Goal: Task Accomplishment & Management: Manage account settings

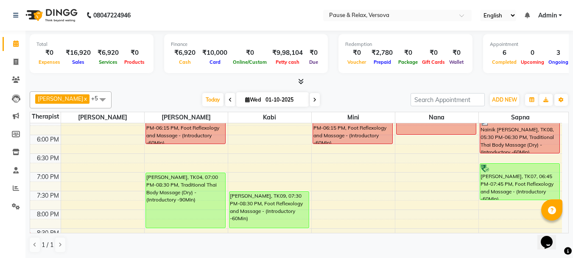
scroll to position [251, 0]
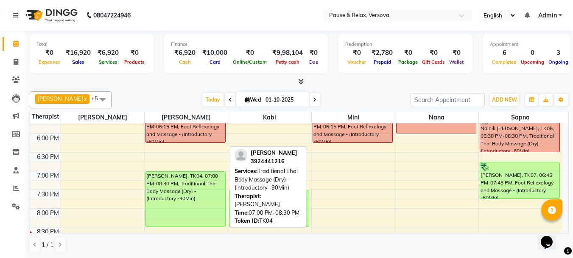
click at [194, 187] on div "[PERSON_NAME], TK04, 07:00 PM-08:30 PM, Traditional Thai Body Massage (Dry) - (…" at bounding box center [185, 198] width 79 height 55
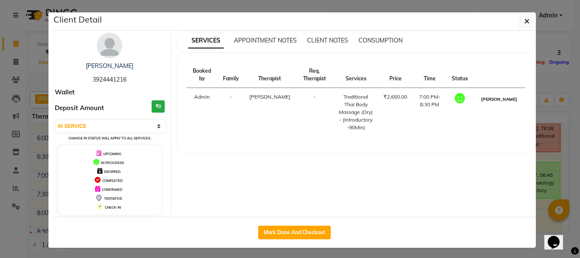
click at [495, 102] on button "[PERSON_NAME]" at bounding box center [499, 99] width 40 height 11
select select "3"
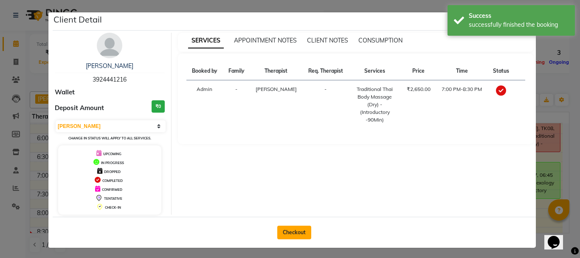
click at [298, 233] on button "Checkout" at bounding box center [294, 232] width 34 height 14
select select "6832"
select select "service"
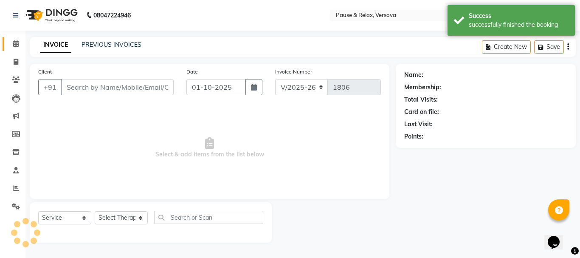
type input "3924441216"
select select "53336"
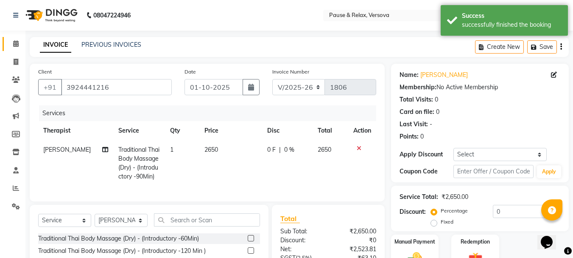
scroll to position [91, 0]
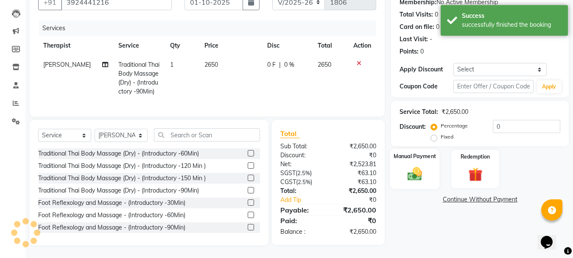
click at [414, 152] on label "Manual Payment" at bounding box center [415, 156] width 42 height 8
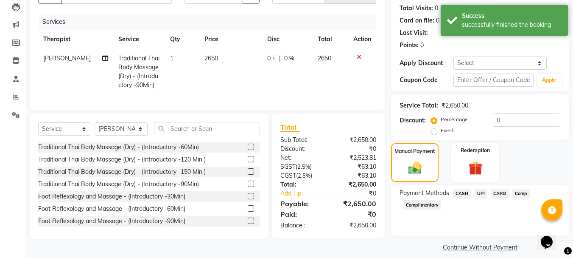
drag, startPoint x: 479, startPoint y: 192, endPoint x: 497, endPoint y: 193, distance: 17.8
click at [479, 193] on span "UPI" at bounding box center [480, 193] width 13 height 10
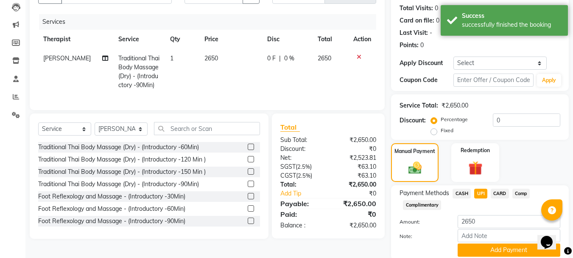
scroll to position [124, 0]
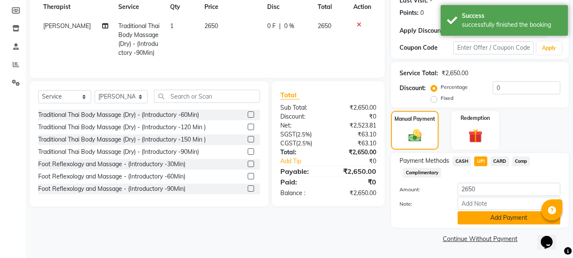
click at [502, 215] on button "Add Payment" at bounding box center [509, 217] width 103 height 13
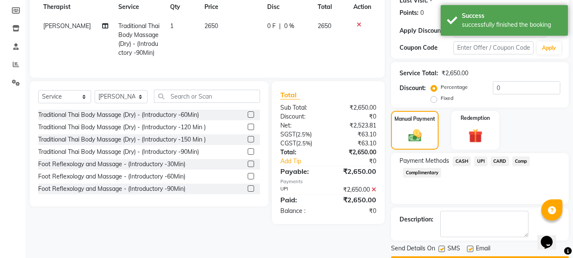
scroll to position [148, 0]
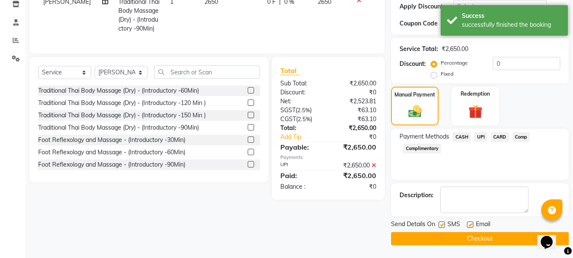
click at [470, 227] on label at bounding box center [470, 224] width 6 height 6
click at [470, 227] on input "checkbox" at bounding box center [470, 225] width 6 height 6
checkbox input "false"
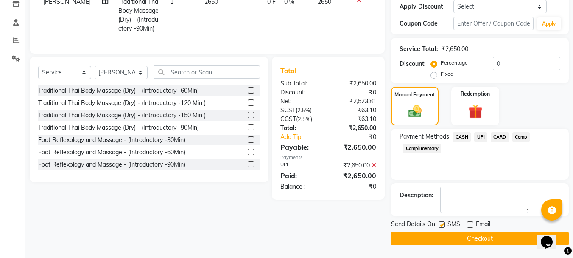
click at [481, 237] on button "Checkout" at bounding box center [480, 238] width 178 height 13
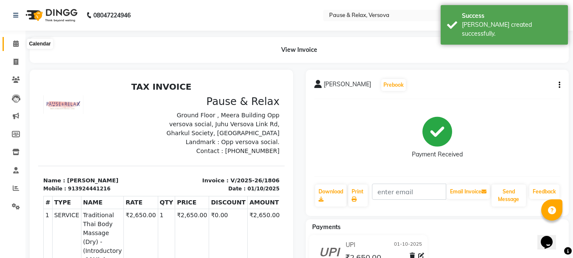
click at [13, 42] on icon at bounding box center [16, 43] width 6 height 6
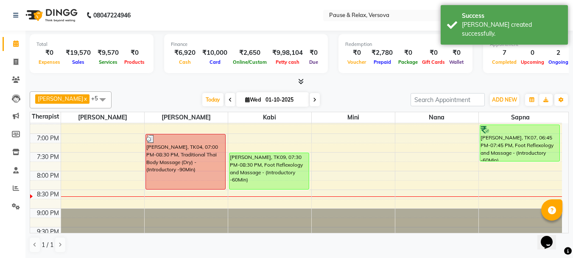
scroll to position [275, 0]
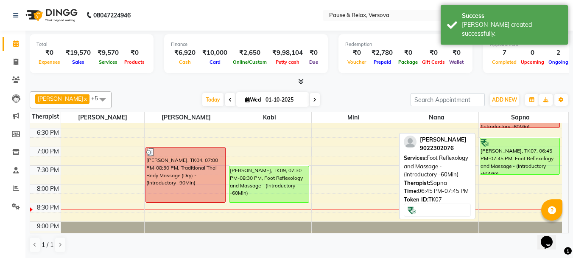
click at [518, 157] on div "[PERSON_NAME], TK07, 06:45 PM-07:45 PM, Foot Reflexology and Massage - (Introdu…" at bounding box center [520, 156] width 80 height 36
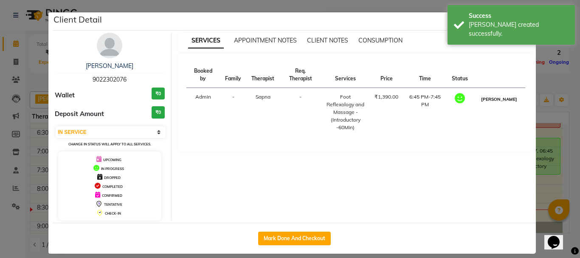
click at [502, 104] on button "[PERSON_NAME]" at bounding box center [499, 99] width 40 height 11
select select "3"
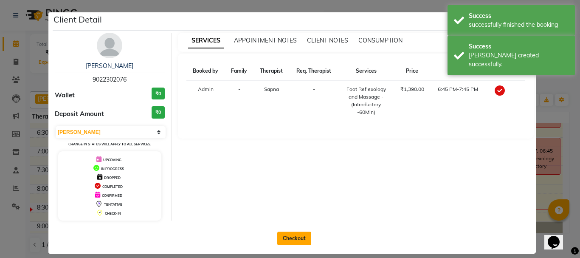
click at [300, 239] on button "Checkout" at bounding box center [294, 238] width 34 height 14
select select "service"
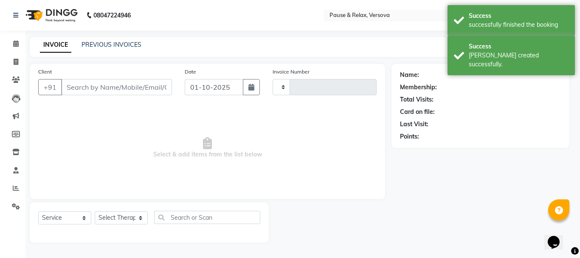
type input "1807"
select select "6832"
type input "9022302076"
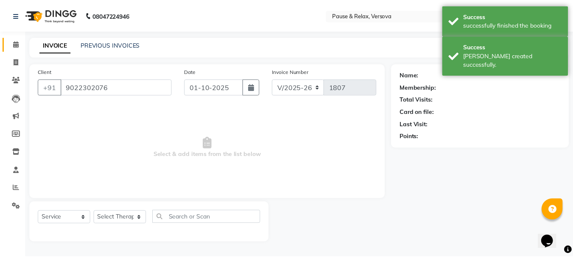
select select "93075"
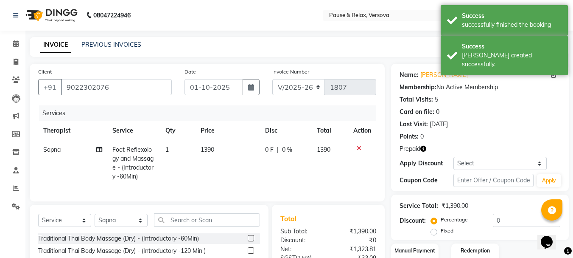
click at [441, 233] on label "Fixed" at bounding box center [447, 231] width 13 height 8
click at [436, 233] on input "Fixed" at bounding box center [436, 230] width 6 height 6
radio input "true"
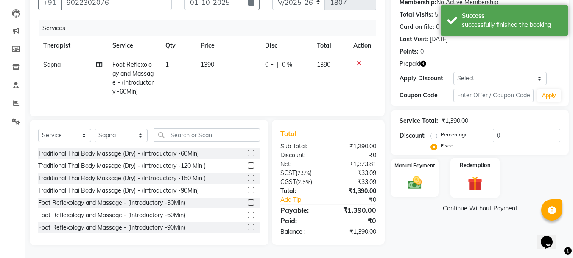
click at [469, 161] on label "Redemption" at bounding box center [475, 165] width 31 height 8
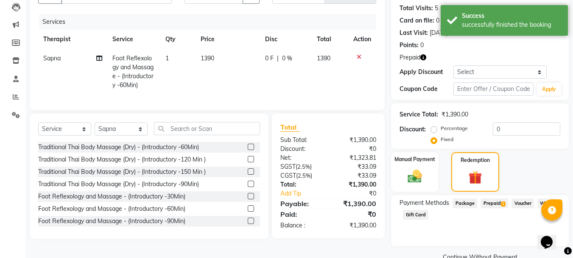
drag, startPoint x: 499, startPoint y: 202, endPoint x: 505, endPoint y: 205, distance: 5.9
click at [500, 203] on span "Prepaid 1" at bounding box center [495, 203] width 28 height 10
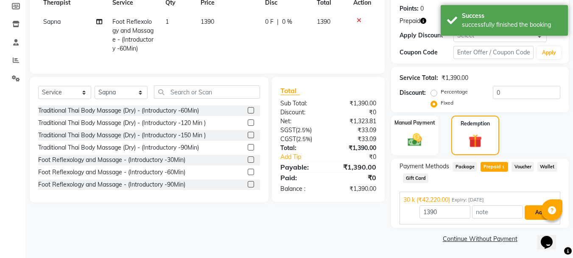
click at [538, 214] on button "Add" at bounding box center [540, 212] width 31 height 14
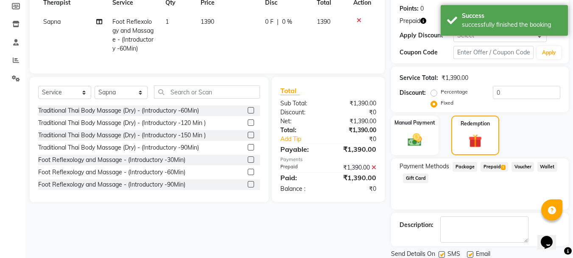
scroll to position [157, 0]
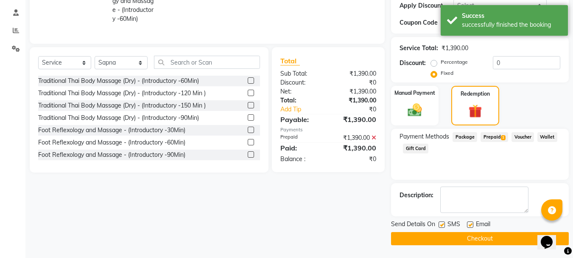
click at [471, 225] on label at bounding box center [470, 224] width 6 height 6
click at [471, 225] on input "checkbox" at bounding box center [470, 225] width 6 height 6
checkbox input "false"
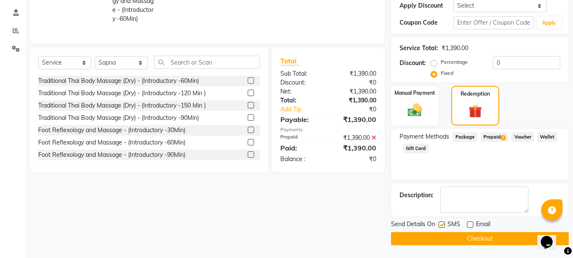
click at [487, 239] on button "Checkout" at bounding box center [480, 238] width 178 height 13
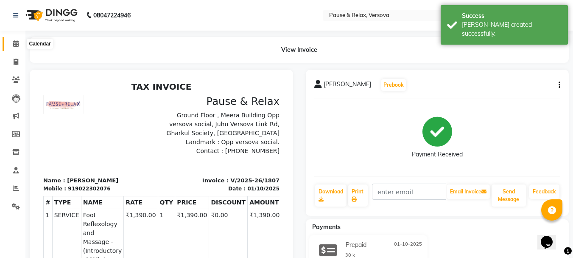
click at [17, 45] on icon at bounding box center [16, 43] width 6 height 6
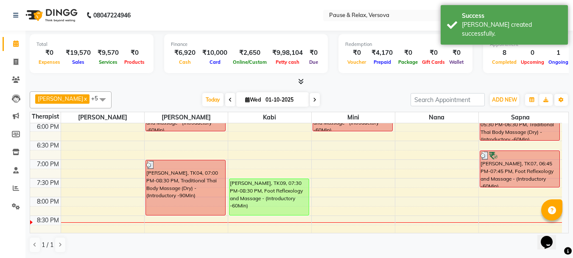
scroll to position [273, 0]
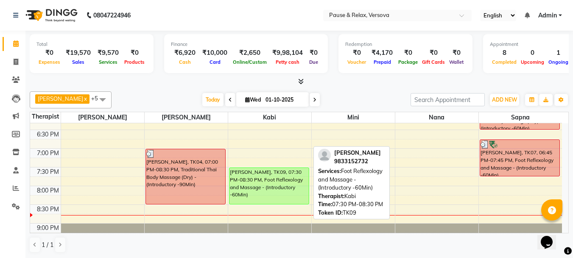
click at [272, 186] on div "[PERSON_NAME], TK09, 07:30 PM-08:30 PM, Foot Reflexology and Massage - (Introdu…" at bounding box center [269, 186] width 79 height 36
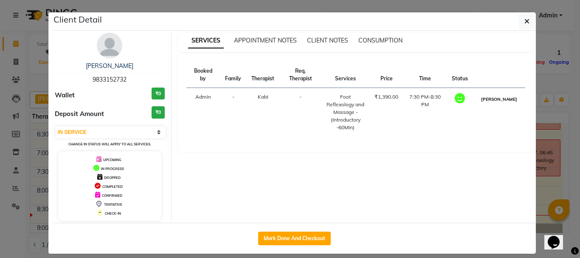
click at [501, 104] on button "[PERSON_NAME]" at bounding box center [499, 99] width 40 height 11
select select "3"
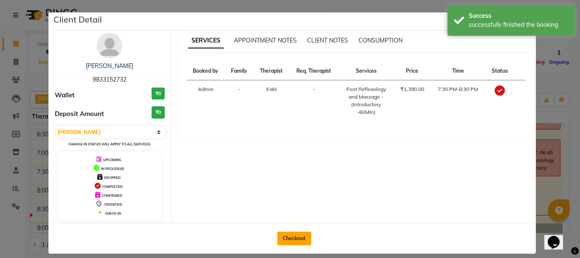
click at [291, 233] on button "Checkout" at bounding box center [294, 238] width 34 height 14
select select "service"
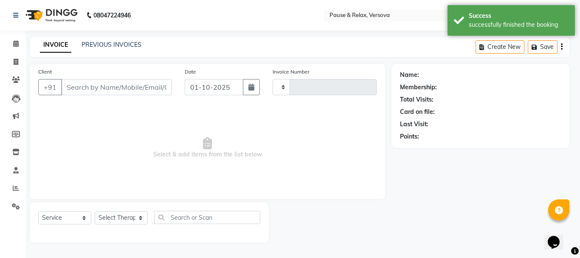
type input "1808"
select select "6832"
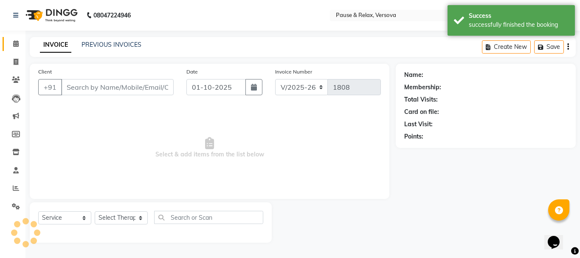
type input "9833152732"
select select "92319"
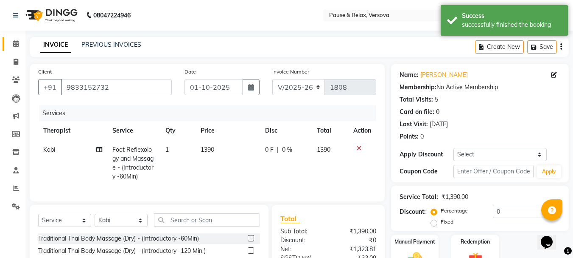
scroll to position [91, 0]
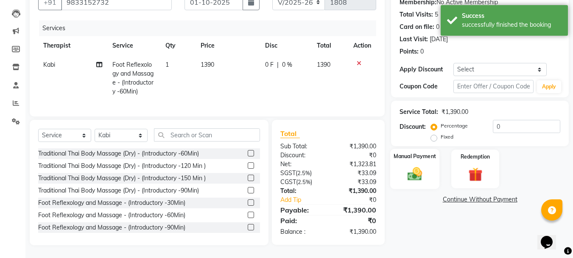
click at [433, 152] on label "Manual Payment" at bounding box center [415, 156] width 42 height 8
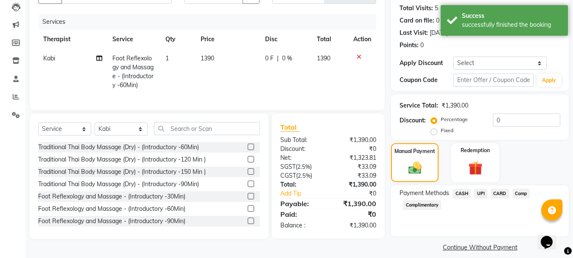
click at [465, 193] on span "CASH" at bounding box center [462, 193] width 18 height 10
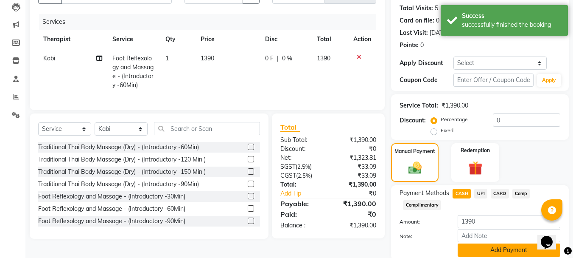
scroll to position [124, 0]
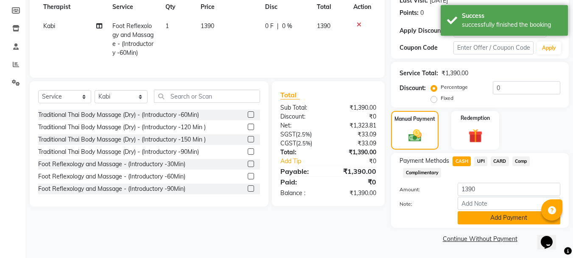
click at [496, 221] on button "Add Payment" at bounding box center [509, 217] width 103 height 13
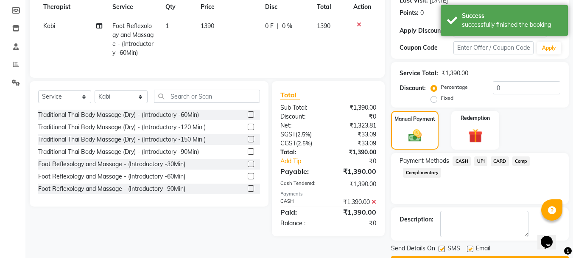
scroll to position [148, 0]
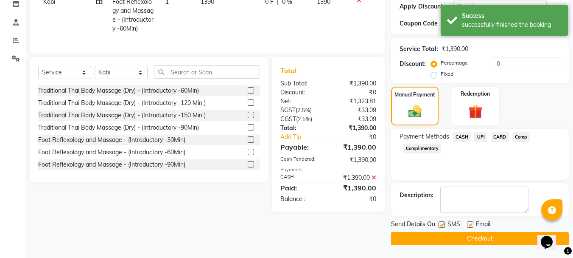
click at [470, 226] on label at bounding box center [470, 224] width 6 height 6
click at [470, 226] on input "checkbox" at bounding box center [470, 225] width 6 height 6
checkbox input "false"
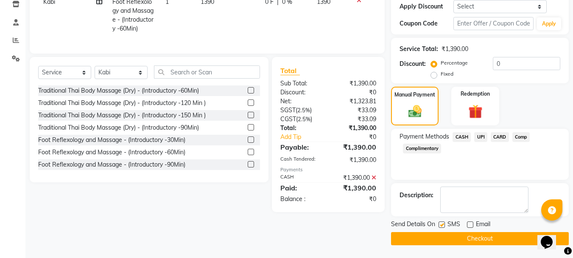
drag, startPoint x: 469, startPoint y: 238, endPoint x: 479, endPoint y: 237, distance: 10.7
click at [469, 238] on button "Checkout" at bounding box center [480, 238] width 178 height 13
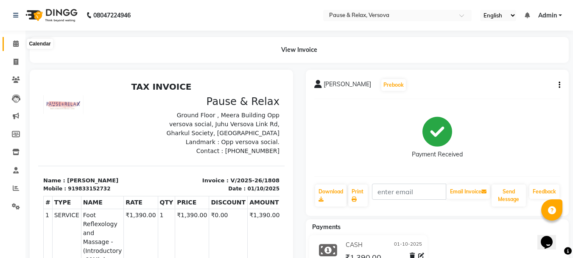
click at [16, 43] on icon at bounding box center [16, 43] width 6 height 6
